Goal: Task Accomplishment & Management: Use online tool/utility

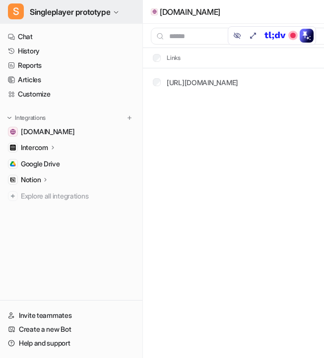
click at [82, 11] on span "Singleplayer prototype" at bounding box center [70, 12] width 80 height 14
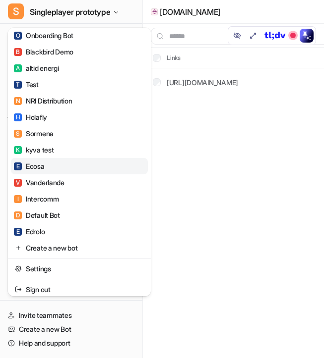
scroll to position [725, 0]
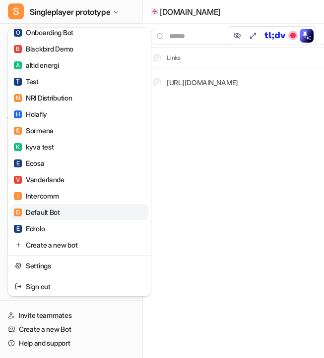
click at [93, 210] on link "D Default Bot" at bounding box center [79, 212] width 137 height 16
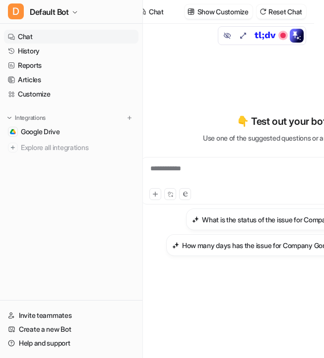
scroll to position [0, 4]
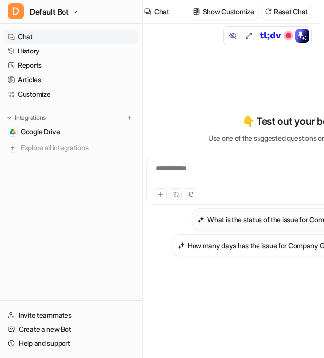
click at [220, 219] on h3 "What is the status of the issue for Company XYZreality?" at bounding box center [291, 220] width 169 height 10
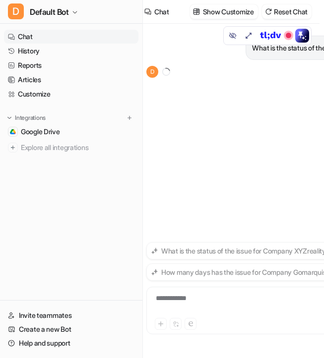
scroll to position [0, 0]
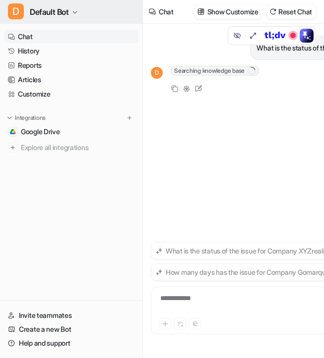
click at [88, 16] on button "D Default Bot" at bounding box center [71, 12] width 142 height 24
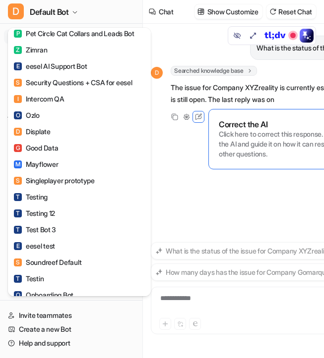
scroll to position [725, 0]
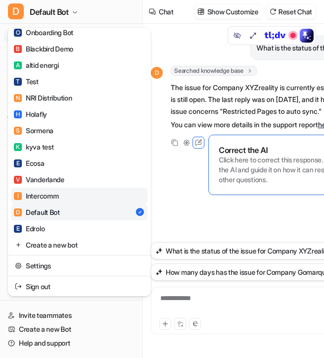
click at [92, 196] on link "I Intercomm" at bounding box center [79, 196] width 137 height 16
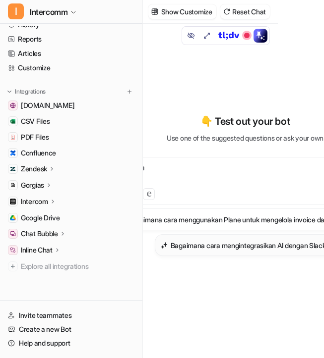
scroll to position [0, 63]
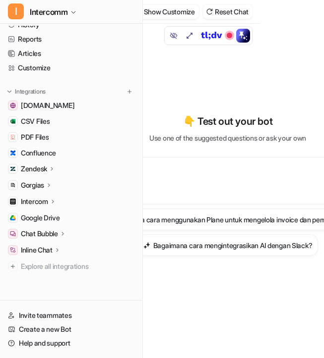
click at [223, 173] on div "**********" at bounding box center [228, 175] width 276 height 23
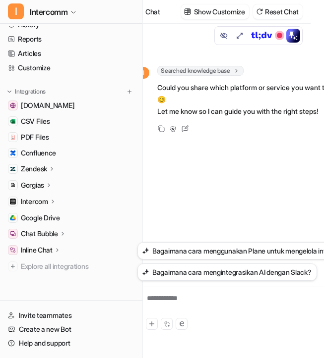
scroll to position [0, 0]
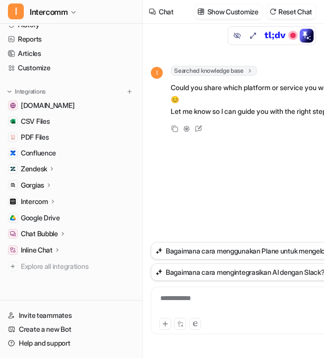
click at [196, 296] on div "**********" at bounding box center [291, 305] width 276 height 23
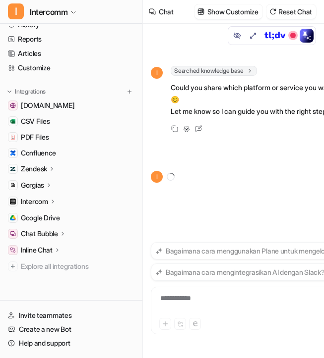
click at [232, 172] on div "I" at bounding box center [291, 177] width 281 height 12
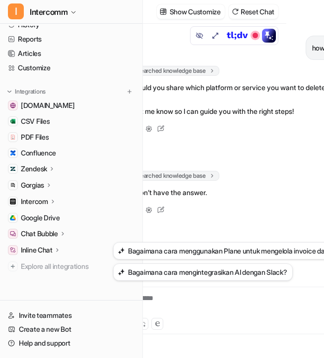
scroll to position [0, 7]
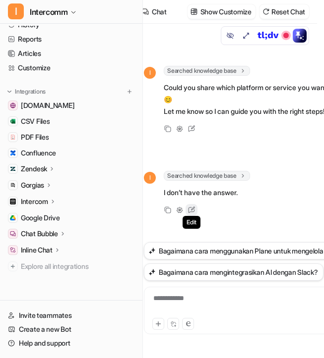
click at [190, 211] on icon at bounding box center [191, 210] width 13 height 13
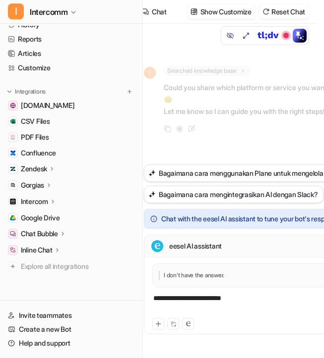
click at [238, 297] on div "**********" at bounding box center [284, 305] width 276 height 23
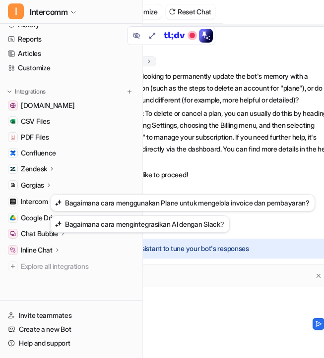
scroll to position [0, 117]
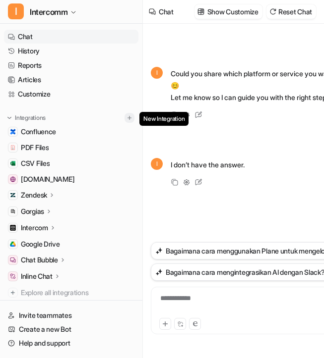
click at [126, 116] on img at bounding box center [129, 118] width 7 height 7
click at [130, 118] on img at bounding box center [129, 118] width 7 height 7
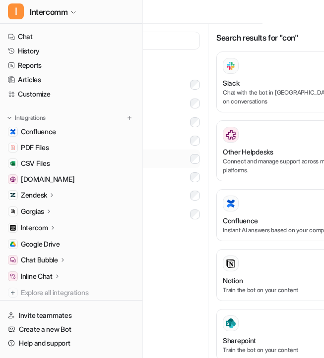
scroll to position [0, 82]
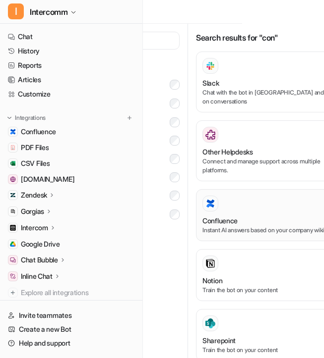
type input "***"
click at [256, 215] on div "Confluence Instant AI answers based on your company wiki" at bounding box center [273, 215] width 142 height 39
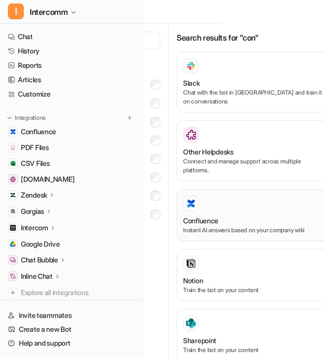
scroll to position [0, 117]
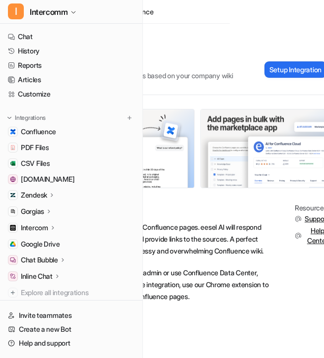
scroll to position [0, 117]
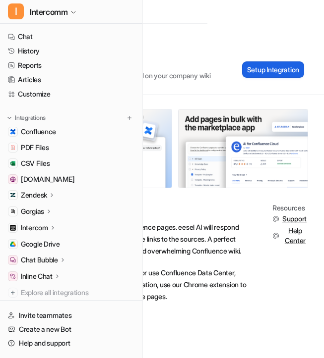
click at [260, 72] on button "Setup Integration" at bounding box center [273, 69] width 62 height 16
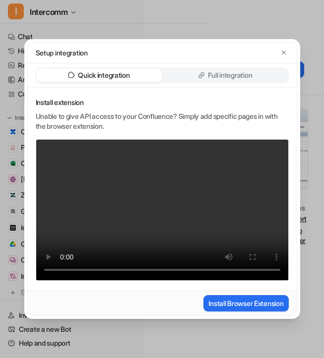
click at [238, 77] on p "Full integration" at bounding box center [230, 75] width 45 height 10
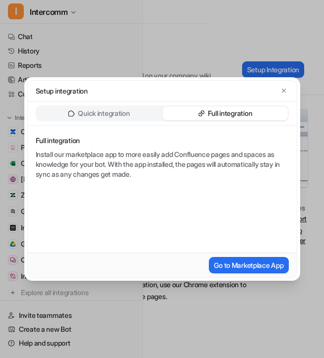
click at [101, 112] on p "Quick integration" at bounding box center [104, 114] width 52 height 10
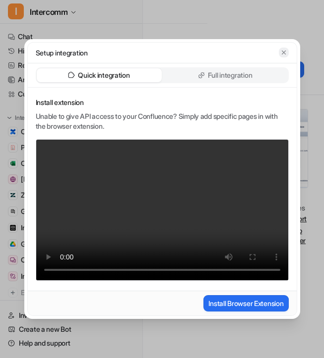
click at [281, 51] on icon "button" at bounding box center [283, 52] width 7 height 7
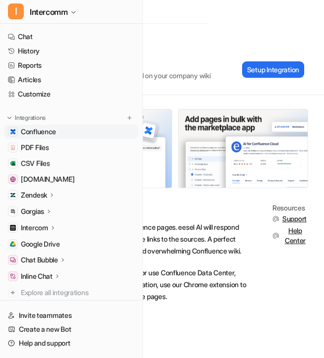
click at [53, 132] on span "Confluence" at bounding box center [38, 132] width 35 height 10
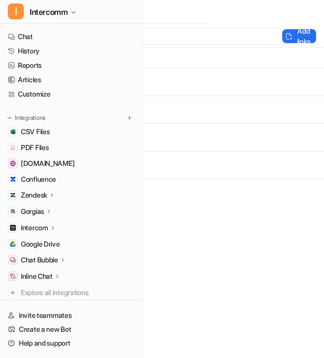
scroll to position [0, 194]
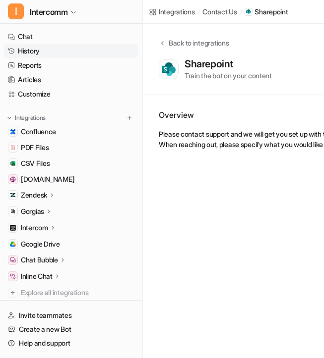
click at [51, 53] on link "History" at bounding box center [71, 51] width 134 height 14
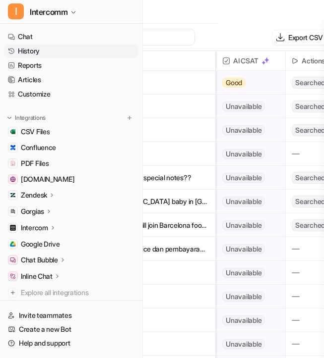
scroll to position [0, 143]
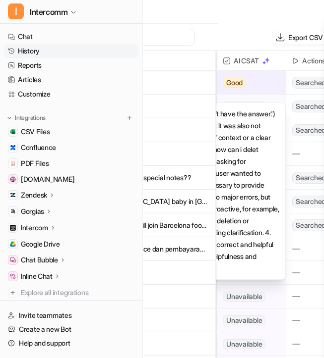
click at [251, 84] on div "Good" at bounding box center [248, 83] width 63 height 24
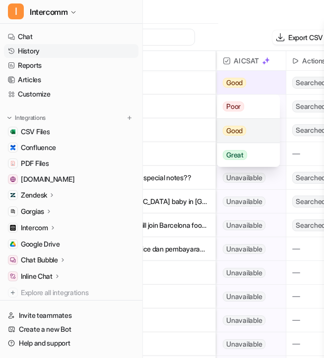
click at [245, 127] on span "Good" at bounding box center [234, 131] width 23 height 10
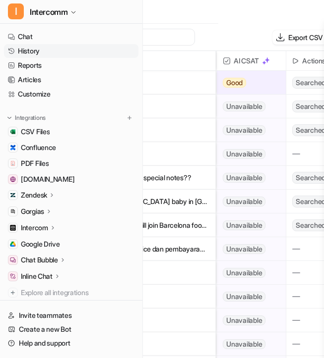
click at [248, 79] on div "Good" at bounding box center [248, 83] width 63 height 24
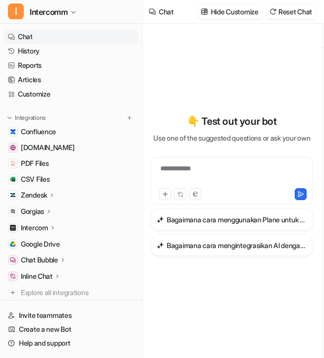
scroll to position [0, 82]
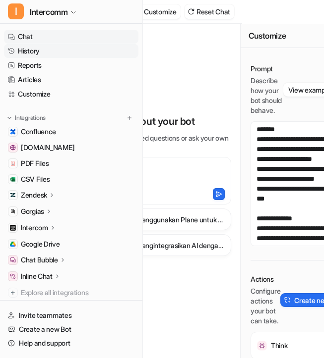
click at [50, 52] on link "History" at bounding box center [71, 51] width 134 height 14
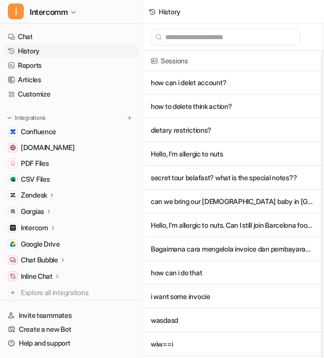
scroll to position [0, 124]
click at [99, 79] on link "Articles" at bounding box center [71, 80] width 134 height 14
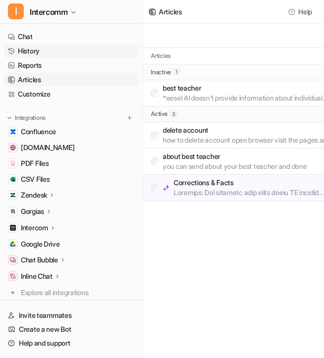
click at [61, 46] on link "History" at bounding box center [71, 51] width 134 height 14
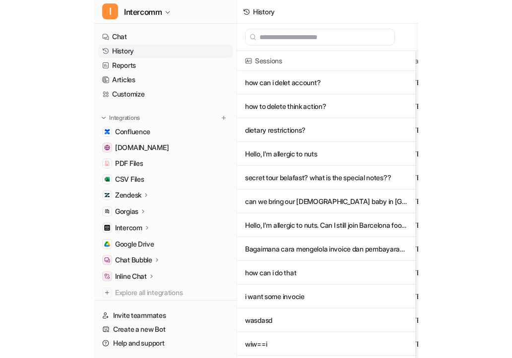
scroll to position [0, 47]
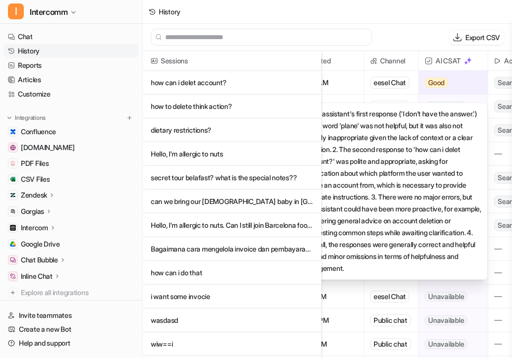
click at [323, 81] on span "Good" at bounding box center [435, 83] width 23 height 10
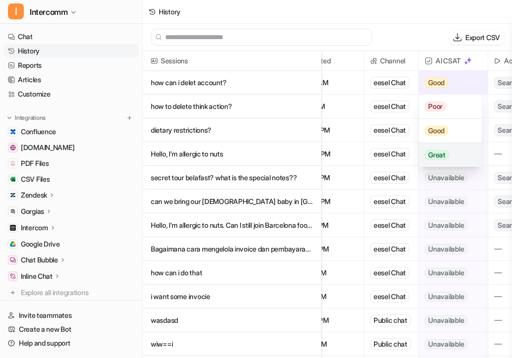
click at [323, 151] on span "Great" at bounding box center [436, 155] width 24 height 10
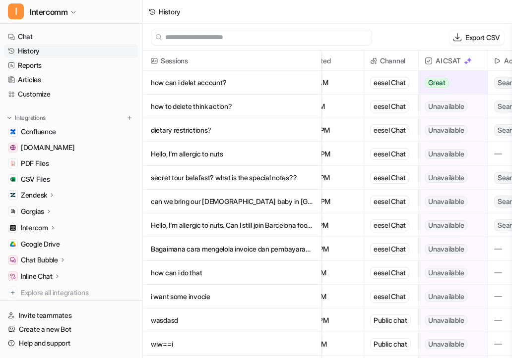
click at [323, 87] on div "Great" at bounding box center [449, 83] width 63 height 24
